Goal: Information Seeking & Learning: Learn about a topic

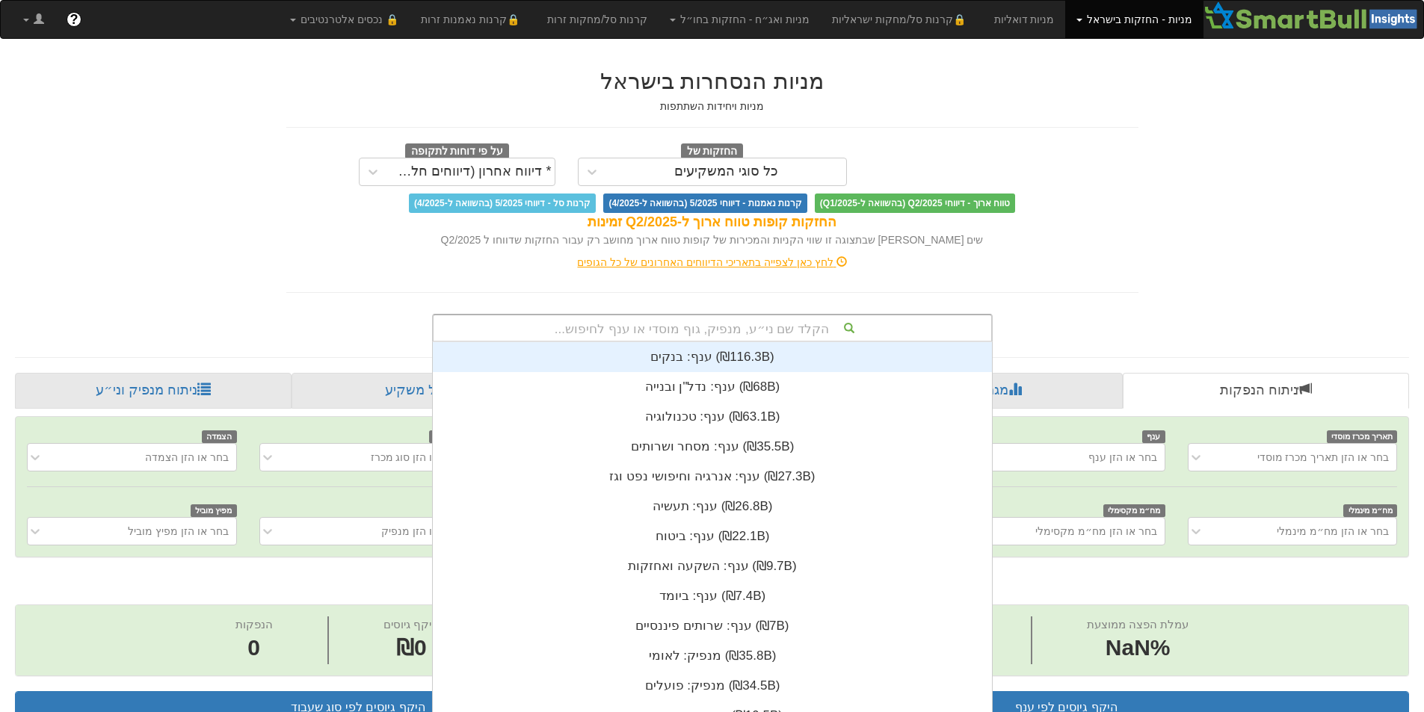
scroll to position [3, 0]
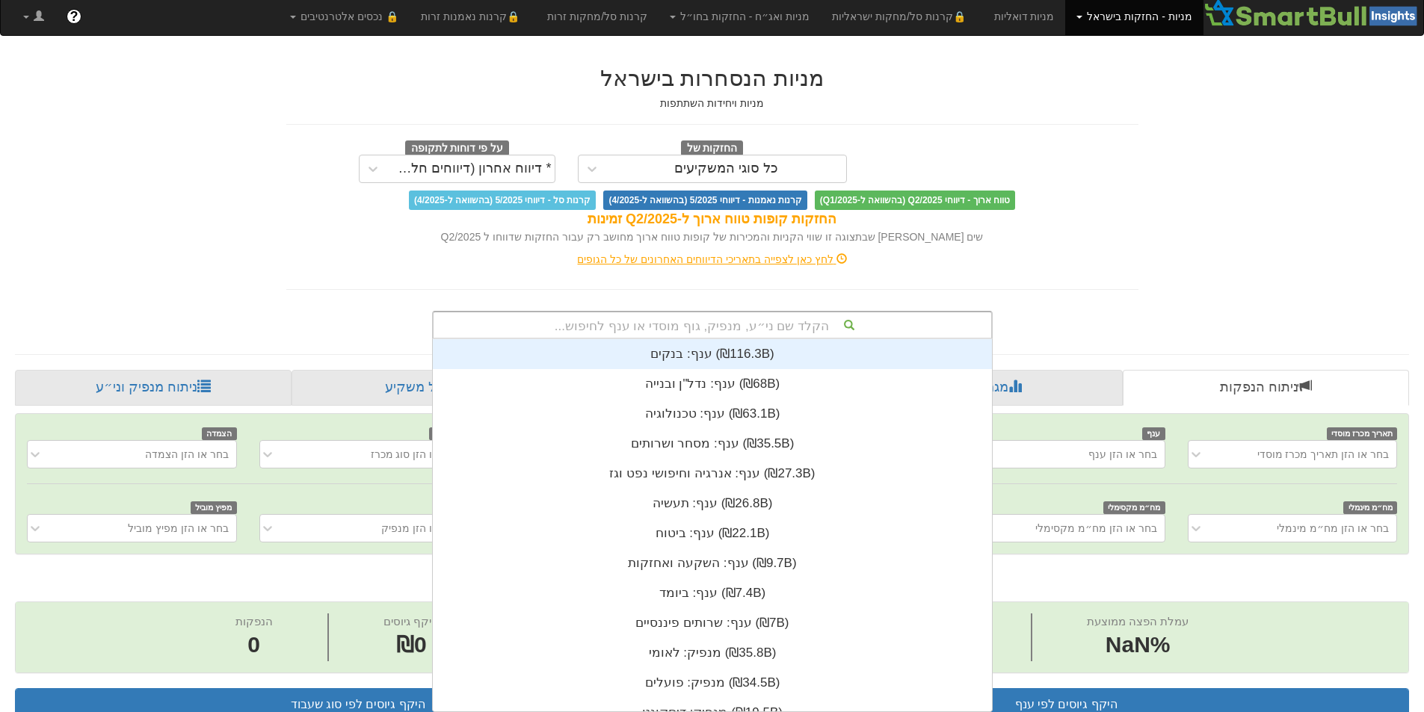
click at [868, 332] on div "הקלד שם ני״ע, מנפיק, גוף מוסדי או ענף לחיפוש..." at bounding box center [713, 324] width 558 height 25
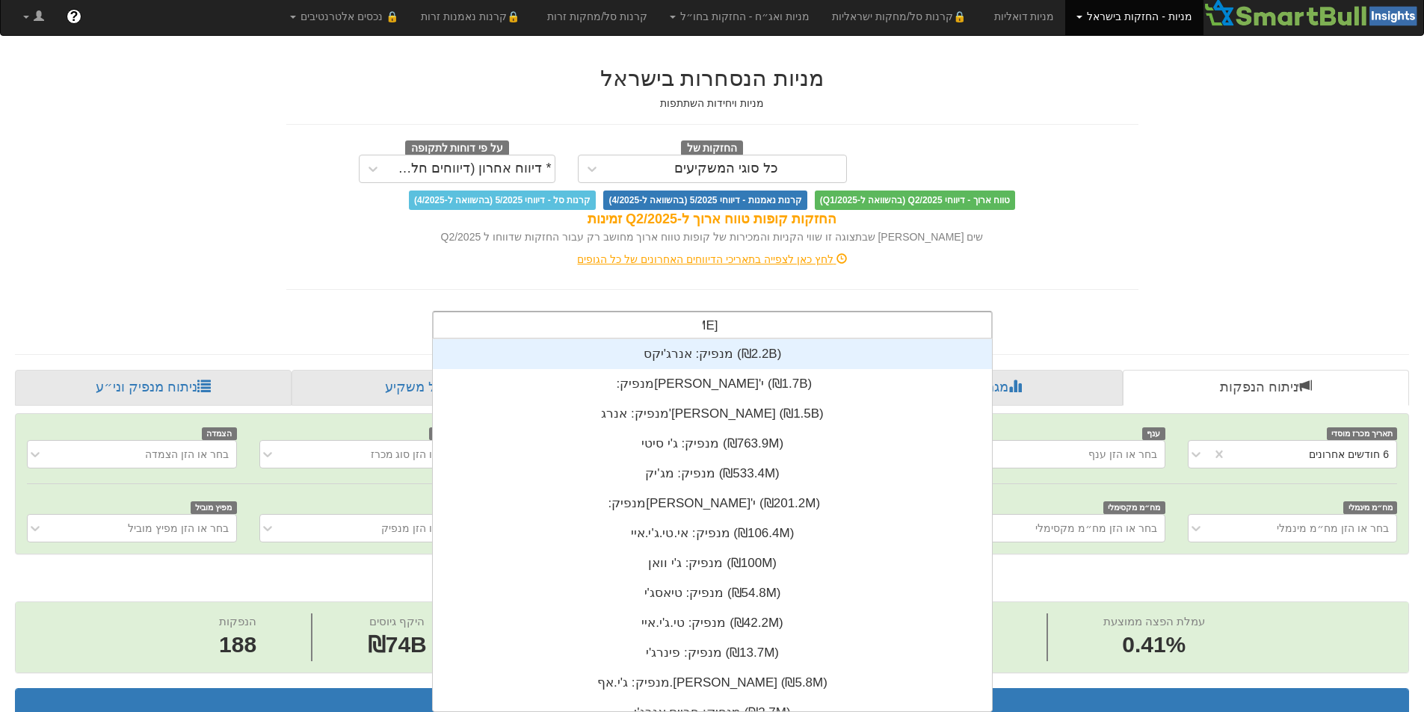
scroll to position [60, 0]
type input "[PERSON_NAME]"
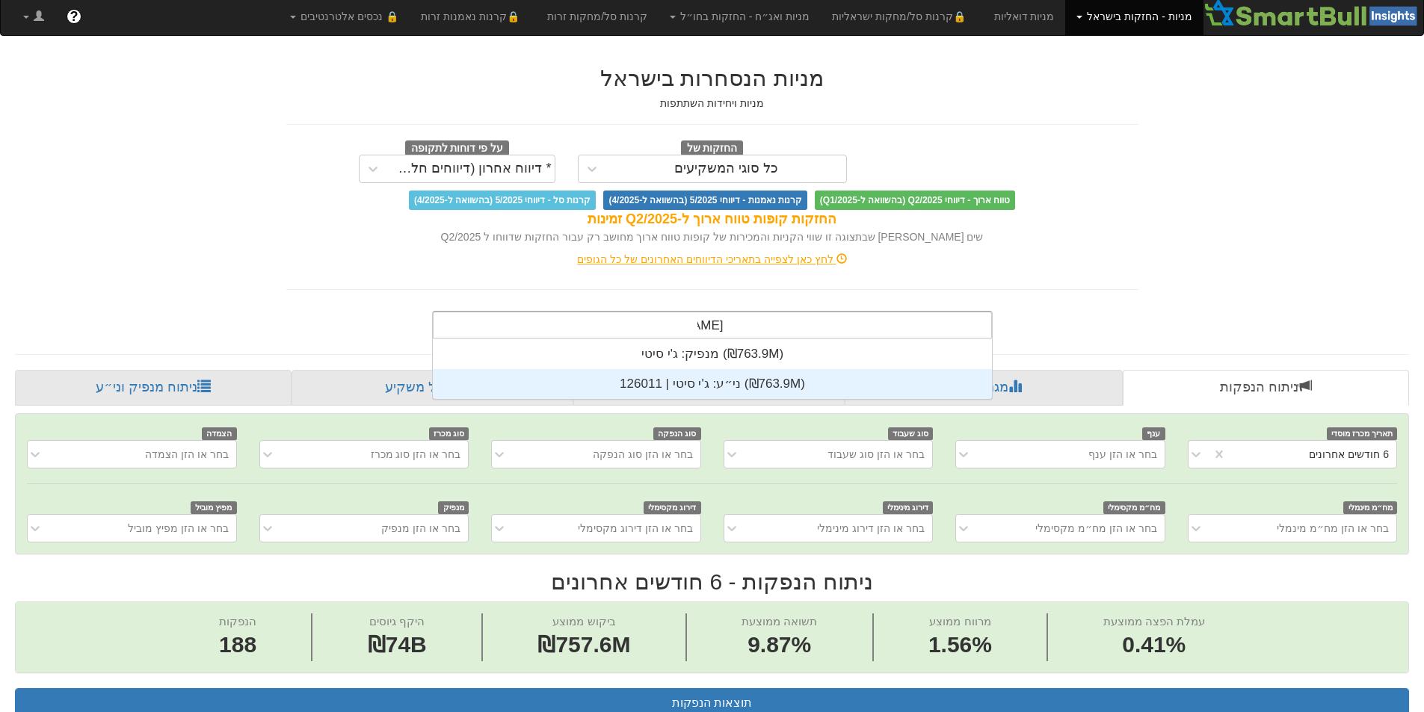
click at [862, 381] on div "ני״ע: ‏ג'י סיטי | 126011 ‎(₪763.9M)‎" at bounding box center [712, 384] width 559 height 30
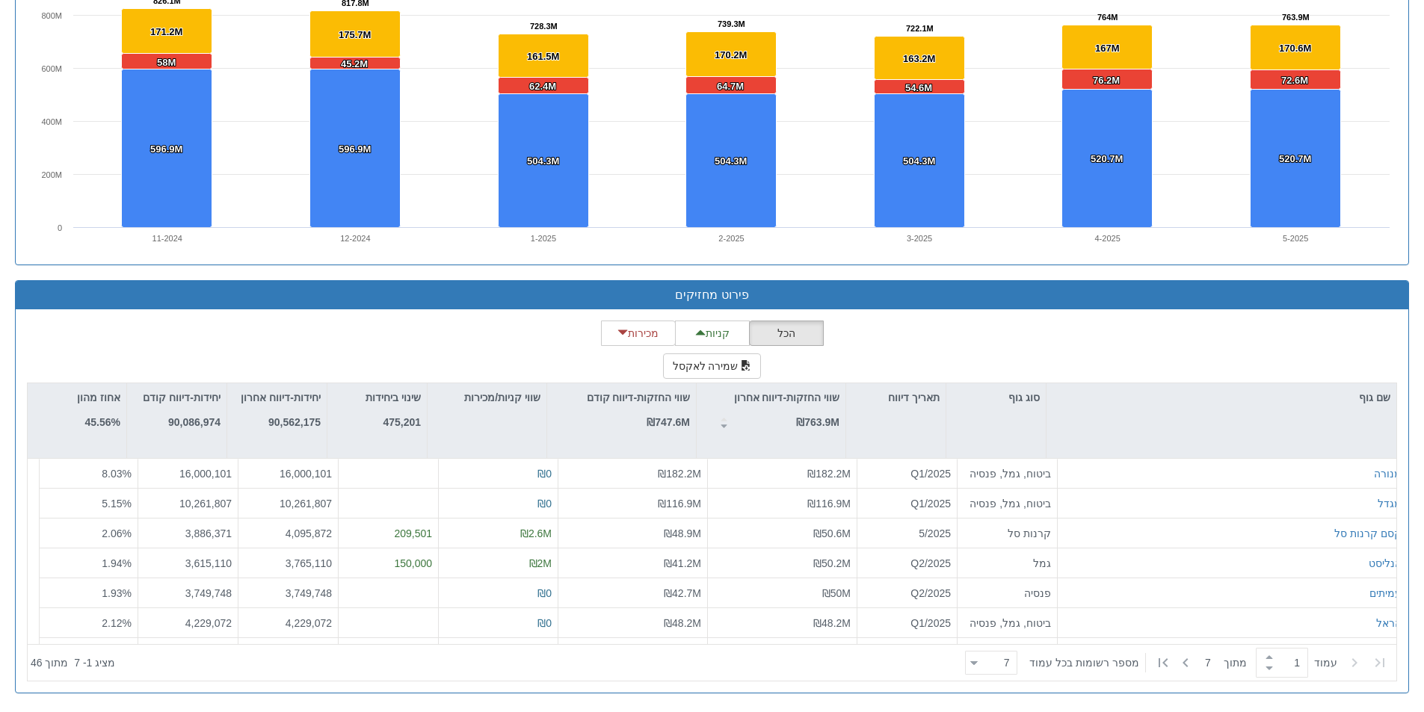
scroll to position [372, 0]
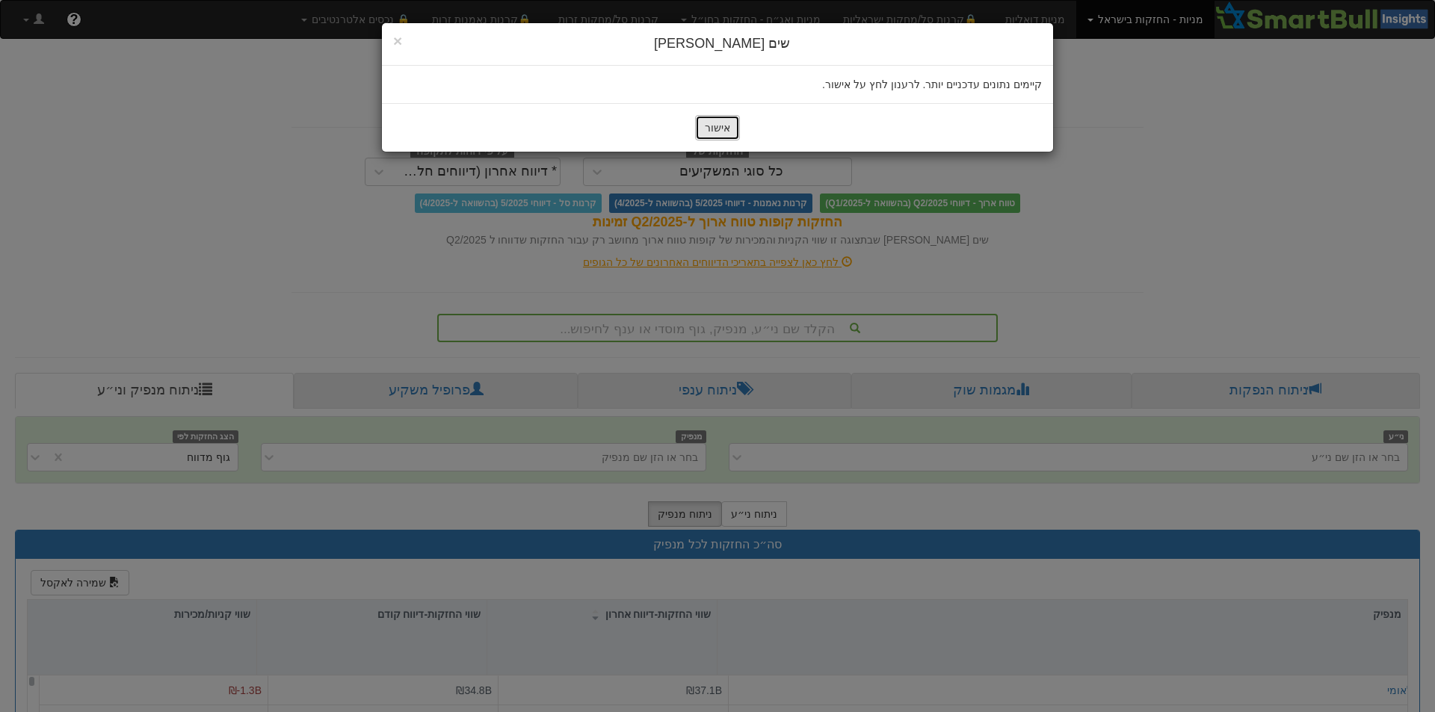
click at [721, 138] on button "אישור" at bounding box center [717, 127] width 45 height 25
